Goal: Transaction & Acquisition: Subscribe to service/newsletter

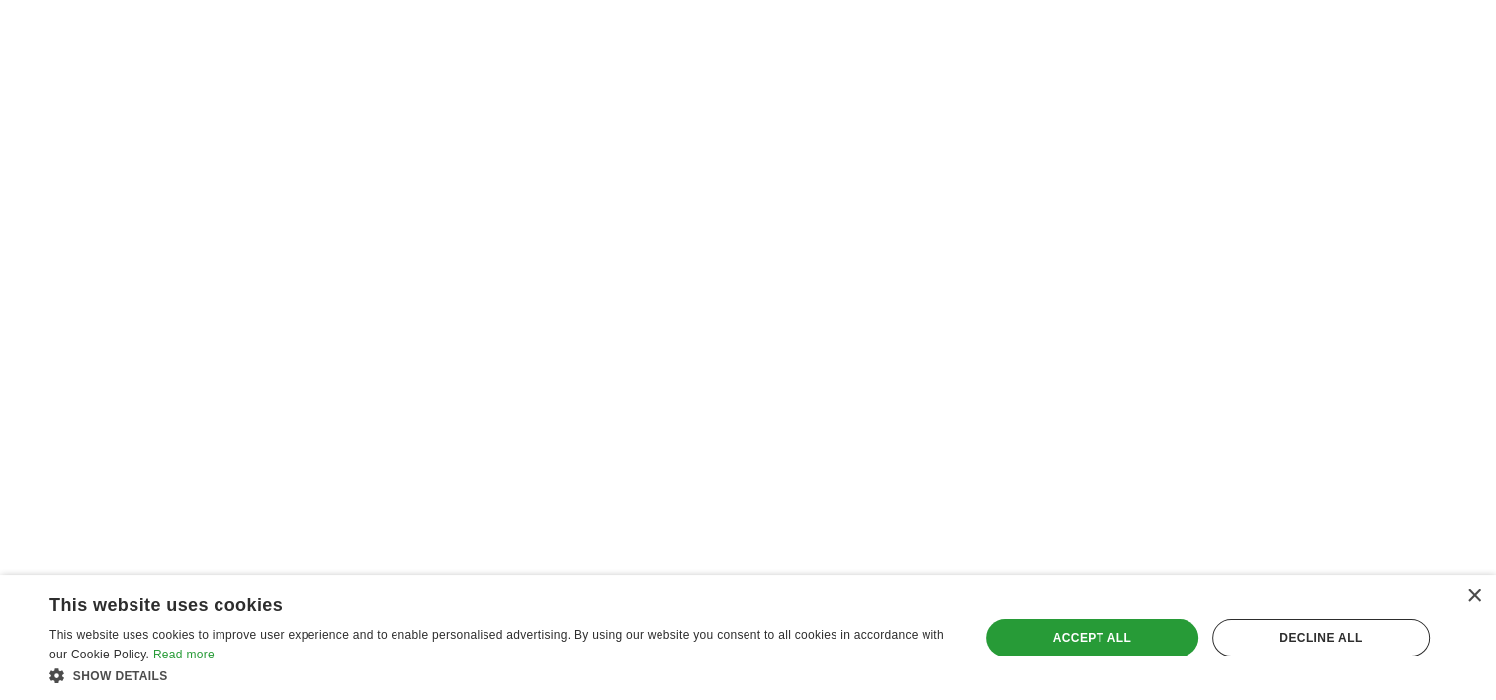
scroll to position [3286, 0]
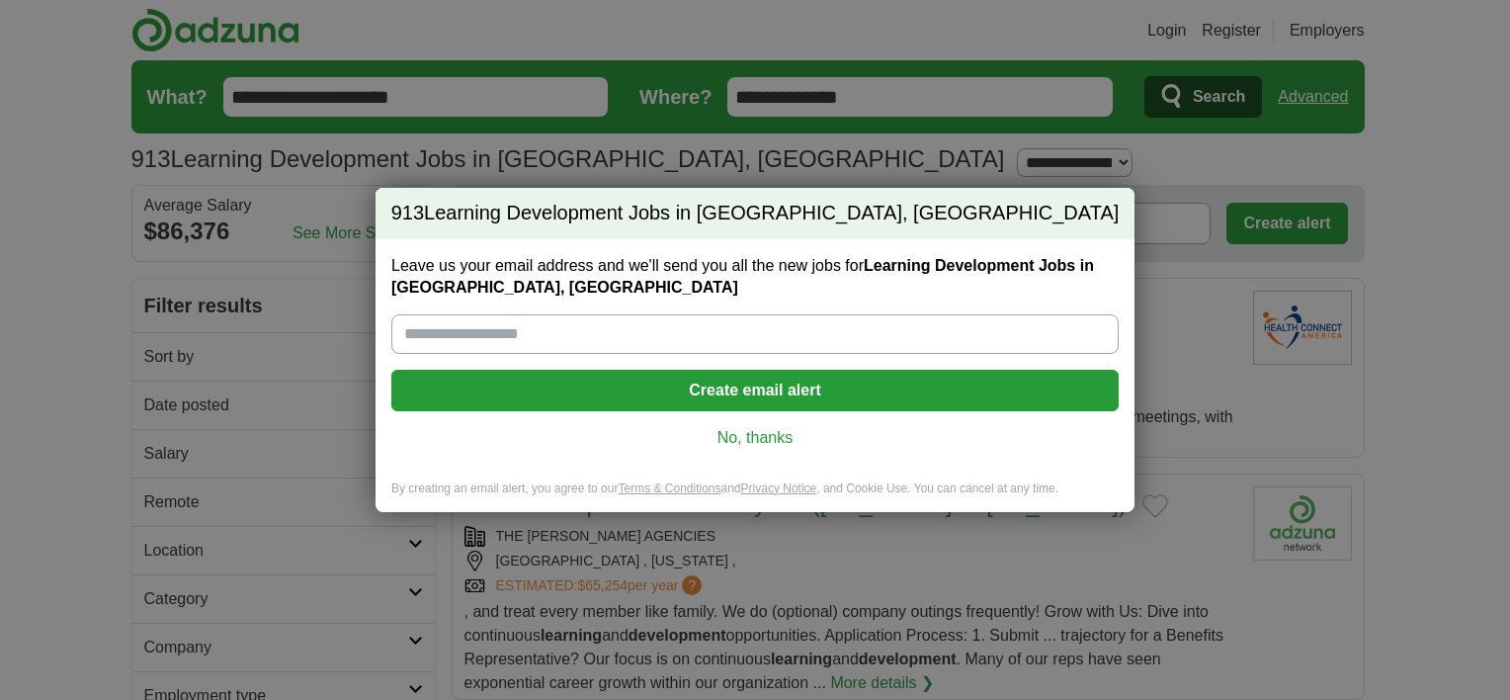
click at [744, 321] on input "Leave us your email address and we'll send you all the new jobs for Learning De…" at bounding box center [755, 334] width 728 height 40
type input "**********"
click at [737, 377] on button "Create email alert" at bounding box center [755, 391] width 728 height 42
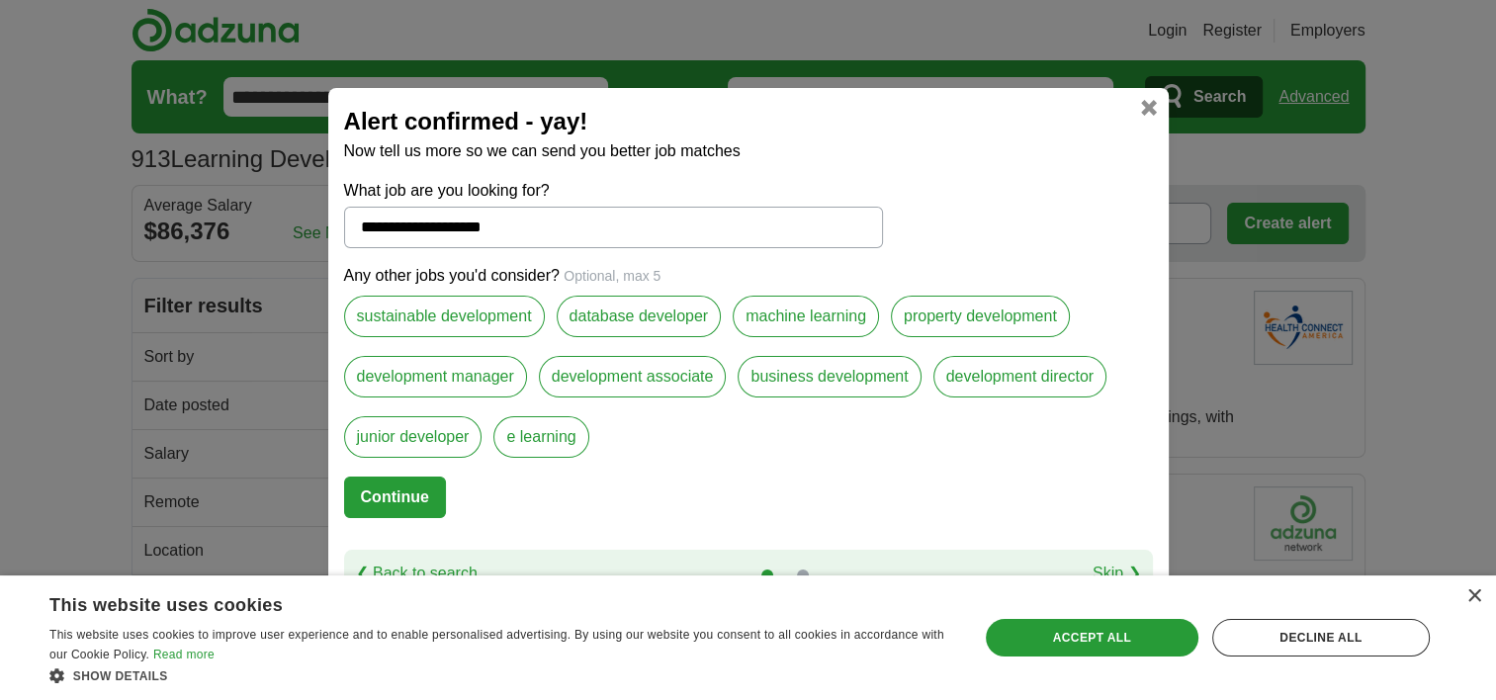
click at [1155, 116] on link at bounding box center [1149, 108] width 16 height 16
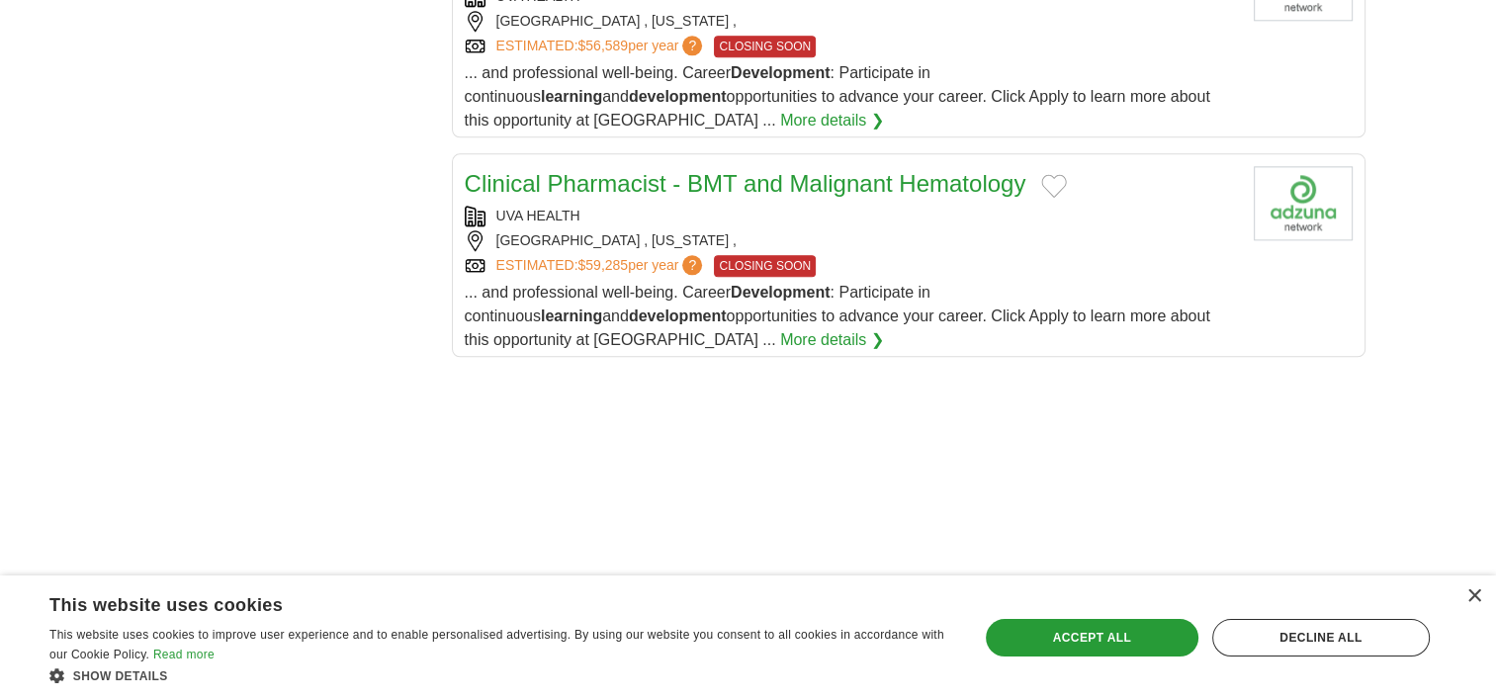
scroll to position [2325, 0]
